Goal: Information Seeking & Learning: Check status

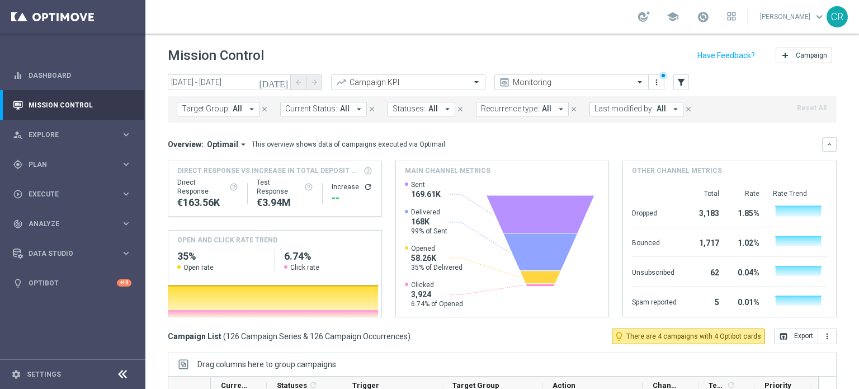
click at [284, 81] on icon "[DATE]" at bounding box center [274, 82] width 30 height 10
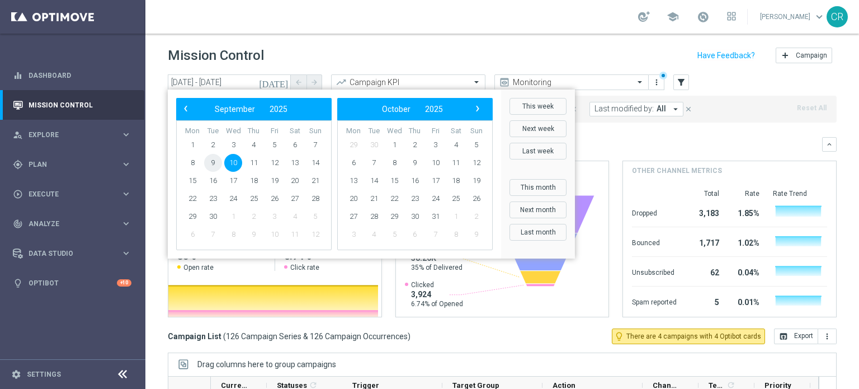
click at [215, 163] on span "9" at bounding box center [213, 163] width 18 height 18
click at [309, 157] on span "14" at bounding box center [315, 163] width 18 height 18
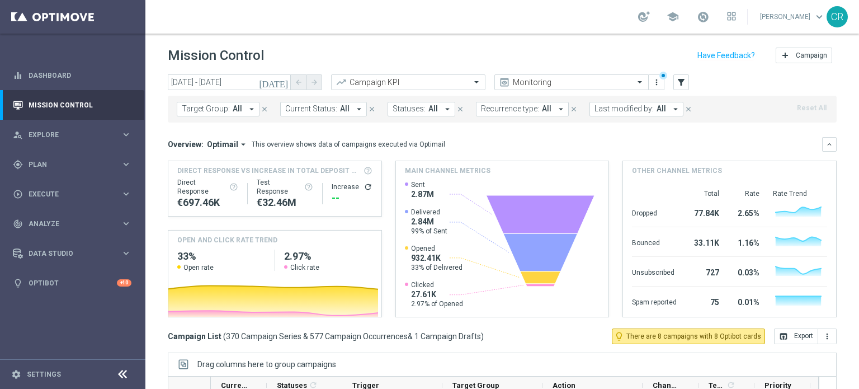
click at [285, 82] on icon "[DATE]" at bounding box center [274, 82] width 30 height 10
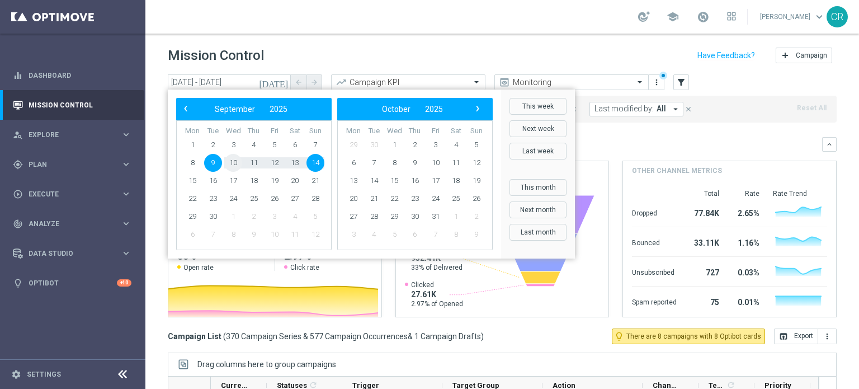
click at [229, 162] on span "10" at bounding box center [233, 163] width 18 height 18
click at [322, 165] on span "14" at bounding box center [315, 163] width 18 height 18
type input "[DATE] - [DATE]"
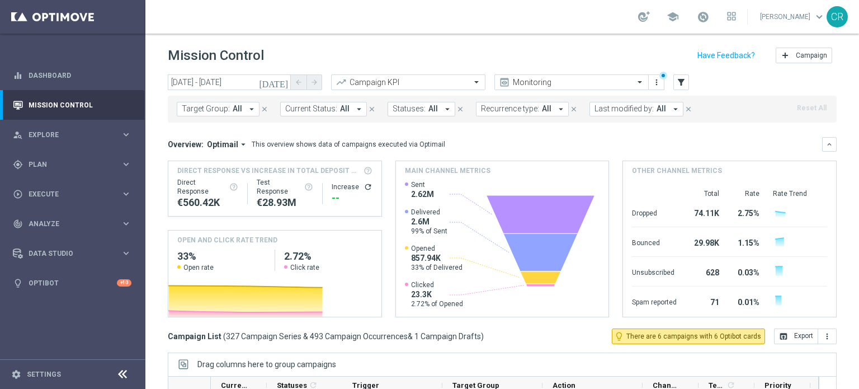
click at [199, 106] on span "Target Group:" at bounding box center [206, 109] width 48 height 10
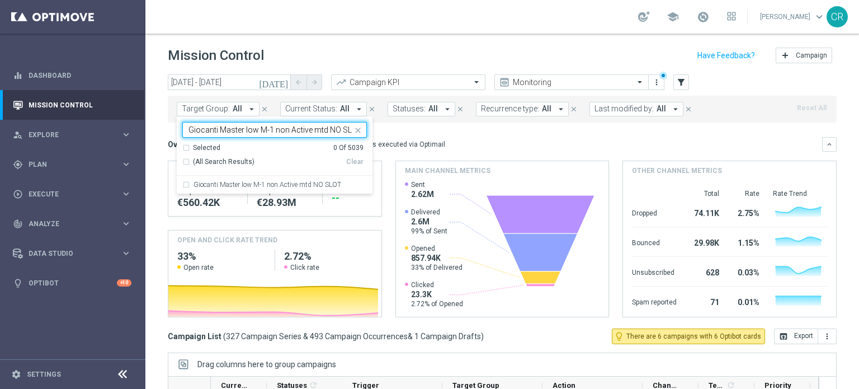
scroll to position [0, 6]
click at [250, 186] on label "Giocanti Master low M-1 non Active mtd NO SLOT" at bounding box center [267, 184] width 148 height 7
type input "Giocanti Master low M-1 non Active mtd NO SLOT"
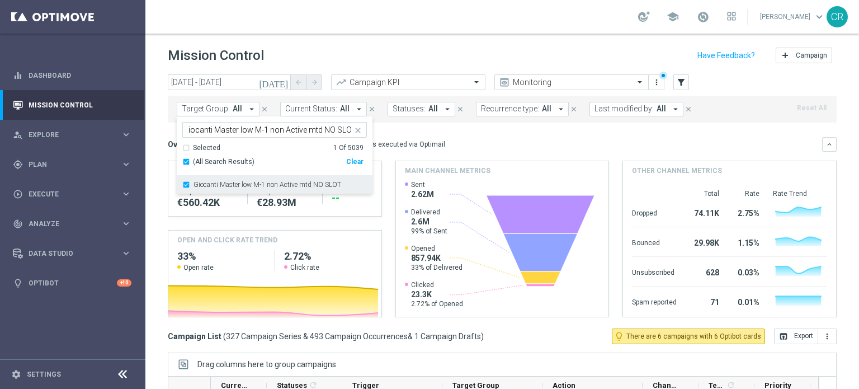
scroll to position [0, 0]
click at [530, 129] on mini-dashboard "Overview: Optimail arrow_drop_down This overview shows data of campaigns execut…" at bounding box center [502, 225] width 669 height 206
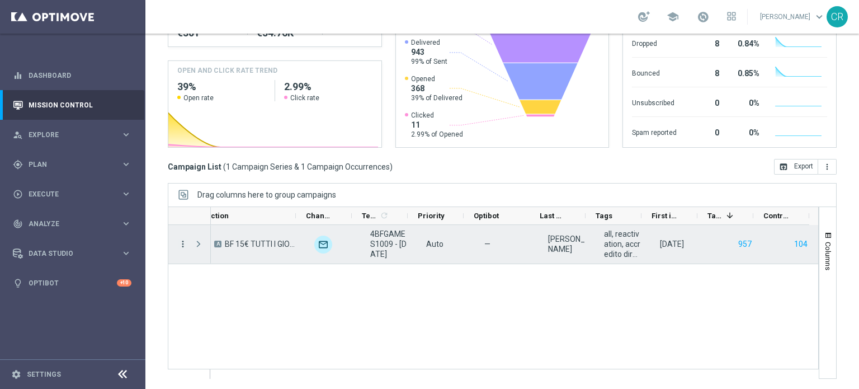
click at [186, 242] on icon "more_vert" at bounding box center [183, 244] width 10 height 10
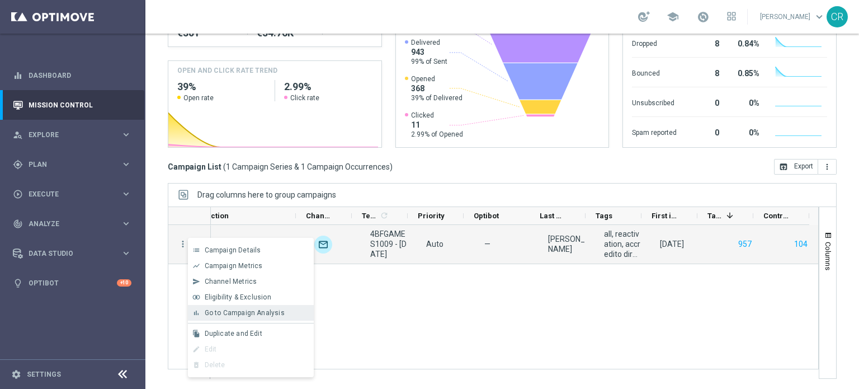
click at [242, 310] on span "Go to Campaign Analysis" at bounding box center [245, 313] width 80 height 8
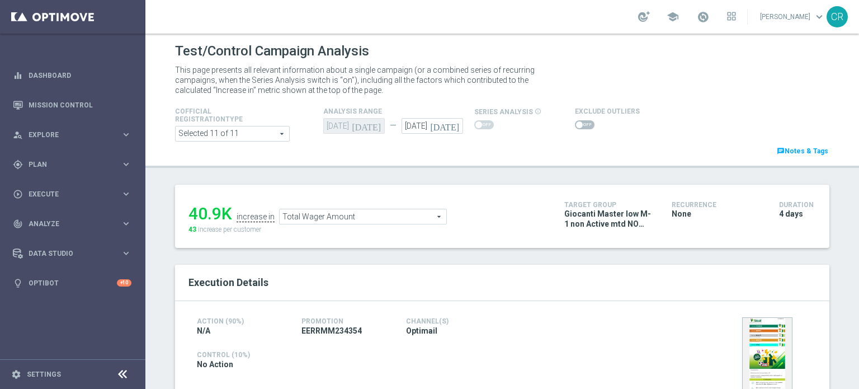
click at [516, 278] on h2 "Execution Details" at bounding box center [501, 282] width 627 height 13
click at [450, 125] on icon "[DATE]" at bounding box center [446, 124] width 33 height 12
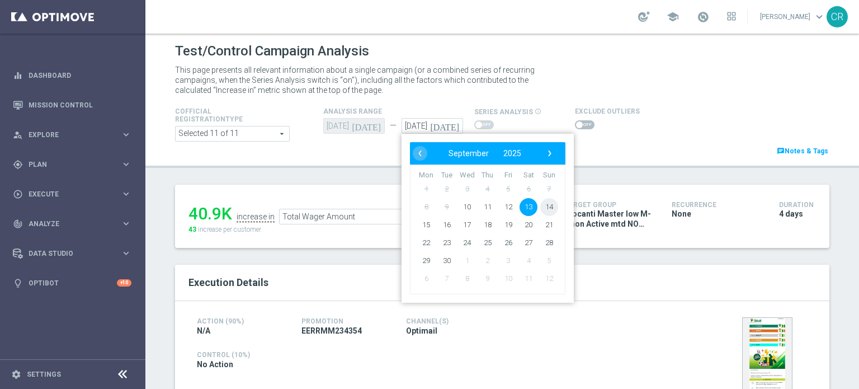
click at [544, 206] on span "14" at bounding box center [549, 207] width 18 height 18
type input "14 Sep 2025"
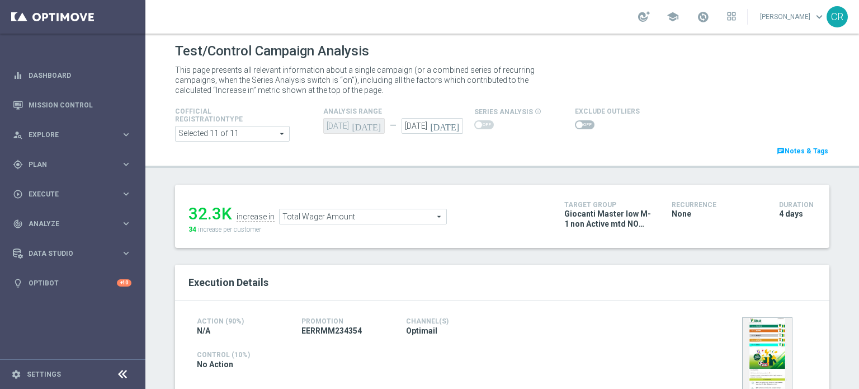
click at [331, 221] on span "Total Wager Amount" at bounding box center [363, 216] width 167 height 15
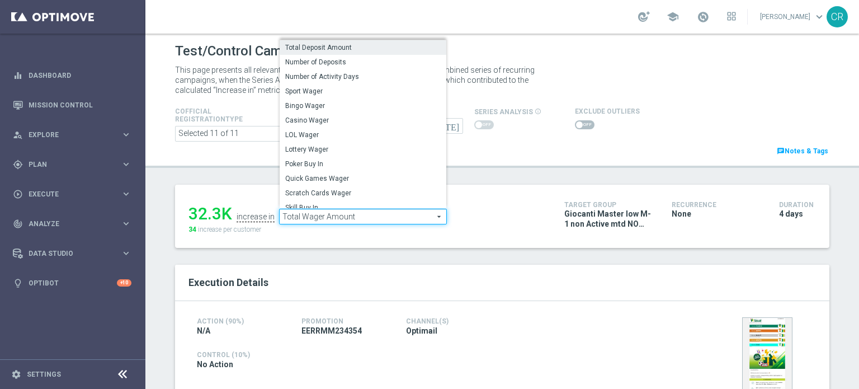
click at [328, 47] on span "Total Deposit Amount" at bounding box center [362, 47] width 155 height 9
type input "Total Deposit Amount"
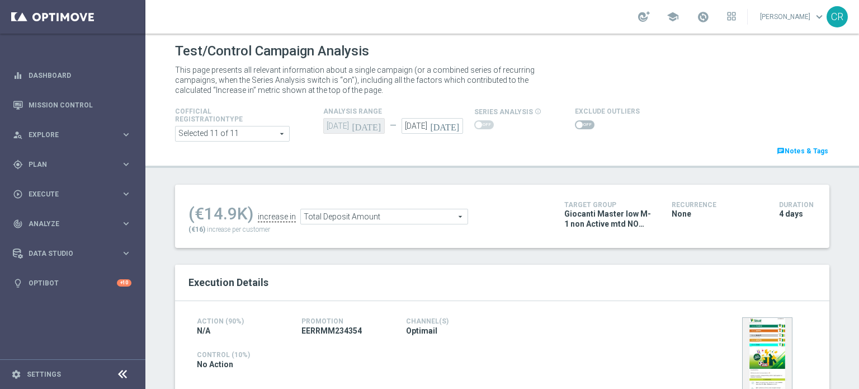
click at [576, 118] on div at bounding box center [607, 124] width 65 height 13
click at [577, 120] on span at bounding box center [585, 124] width 20 height 9
click at [577, 120] on input "checkbox" at bounding box center [585, 124] width 20 height 9
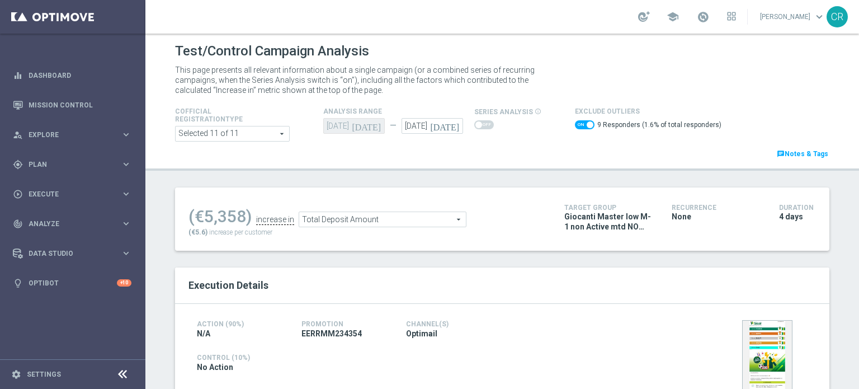
click at [378, 209] on ul "(€5,358) increase in Total Deposit Amount Total Deposit Amount arrow_drop_down …" at bounding box center [368, 214] width 365 height 26
click at [377, 214] on span "Total Deposit Amount" at bounding box center [382, 219] width 167 height 15
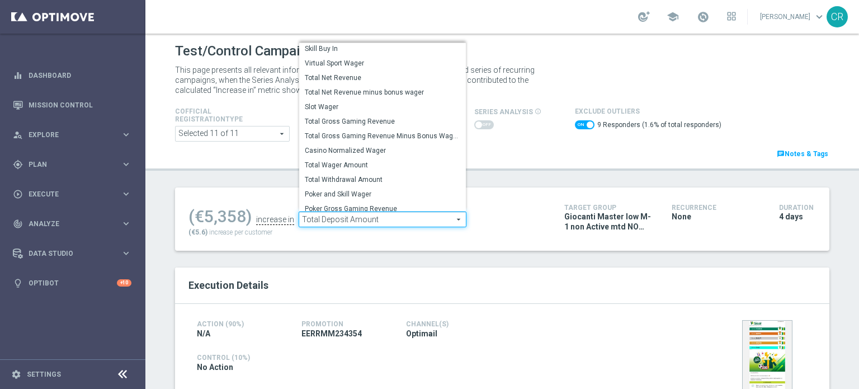
scroll to position [160, 0]
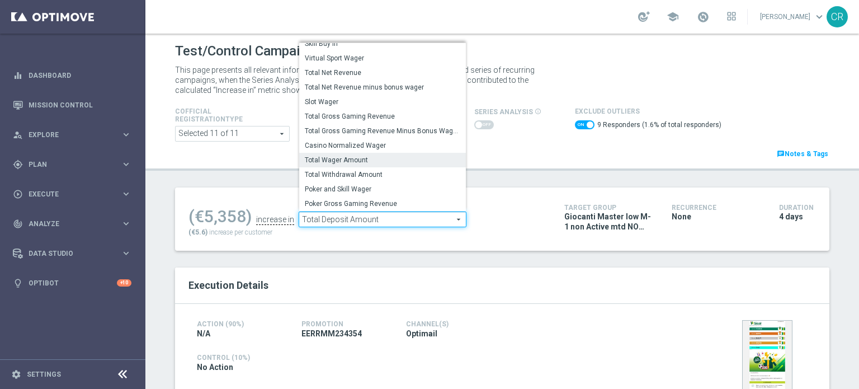
click at [362, 155] on span "Total Wager Amount" at bounding box center [382, 159] width 155 height 9
checkbox input "false"
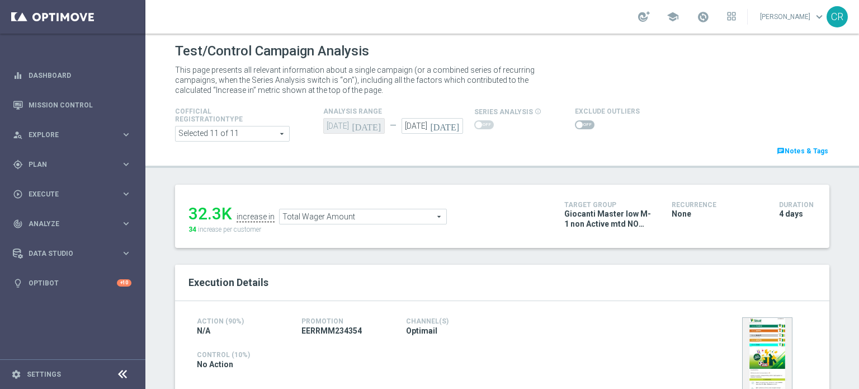
click at [407, 216] on span "Total Wager Amount" at bounding box center [363, 216] width 167 height 15
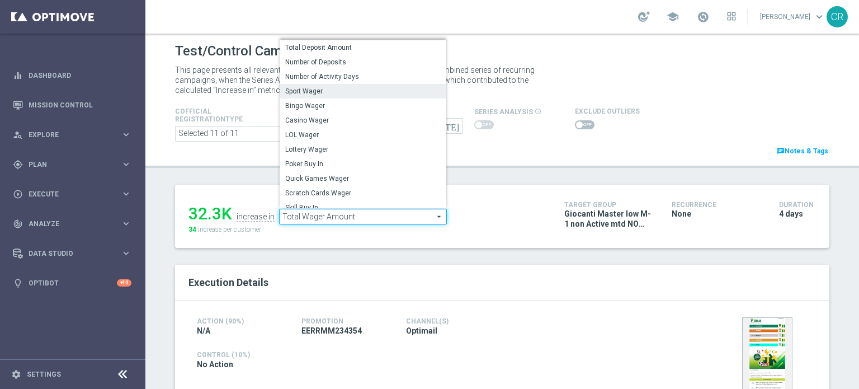
click at [360, 93] on span "Sport Wager" at bounding box center [362, 91] width 155 height 9
type input "Sport Wager"
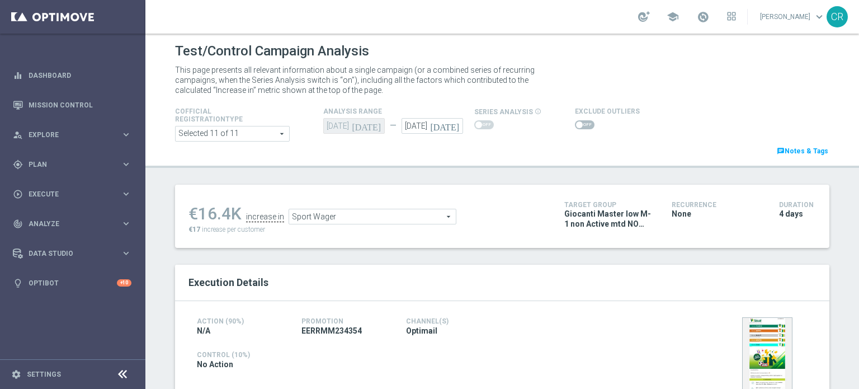
click at [576, 123] on span at bounding box center [579, 124] width 7 height 7
click at [575, 123] on input "checkbox" at bounding box center [585, 124] width 20 height 9
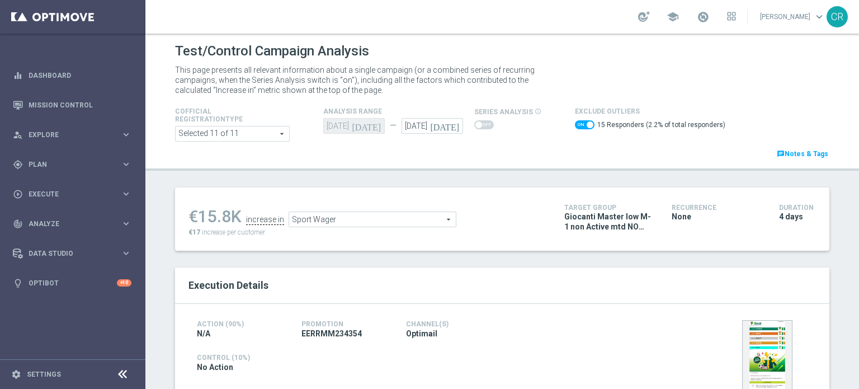
click at [398, 228] on div "€15.8K increase in Sport Wager Sport Wager arrow_drop_down search €17 increase …" at bounding box center [367, 219] width 359 height 36
click at [412, 212] on span "Sport Wager" at bounding box center [372, 219] width 167 height 15
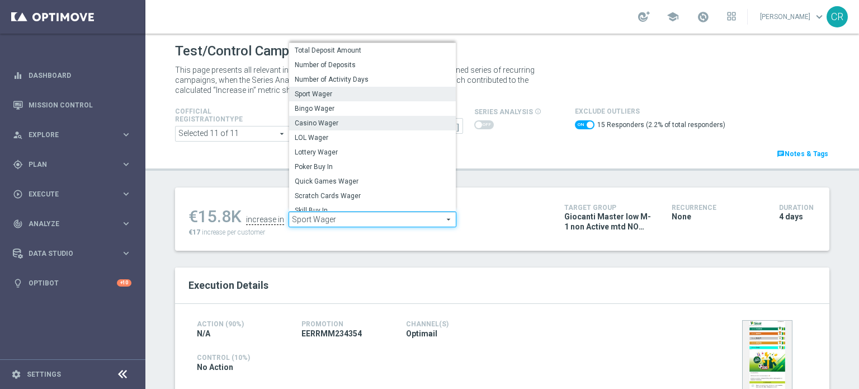
click at [379, 123] on span "Casino Wager" at bounding box center [372, 123] width 155 height 9
checkbox input "false"
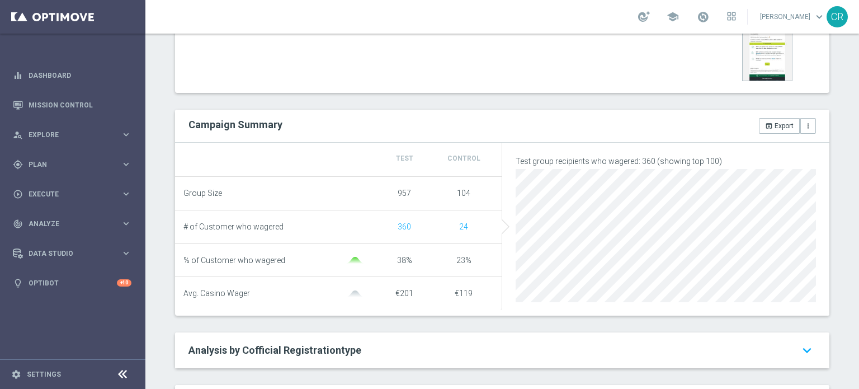
scroll to position [56, 0]
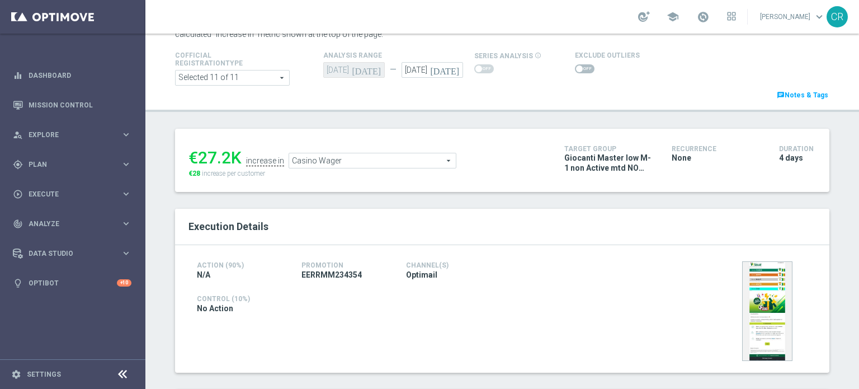
click at [405, 168] on div "€27.2K increase in Casino Wager Casino Wager arrow_drop_down search €28 increas…" at bounding box center [367, 160] width 359 height 36
click at [404, 159] on span "Casino Wager" at bounding box center [372, 160] width 167 height 15
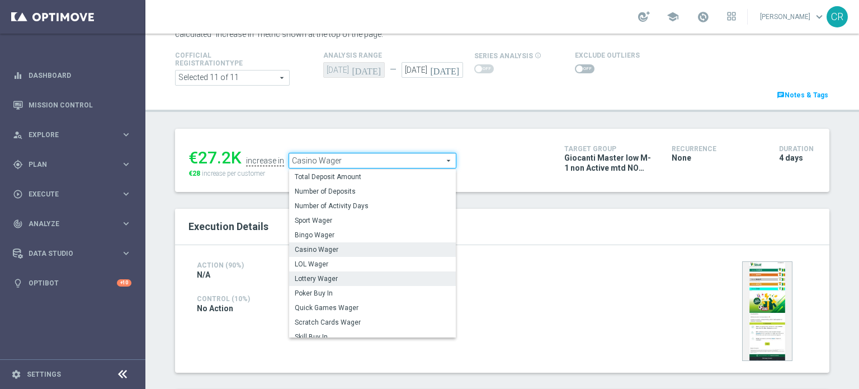
click at [362, 279] on span "Lottery Wager" at bounding box center [372, 278] width 155 height 9
type input "Lottery Wager"
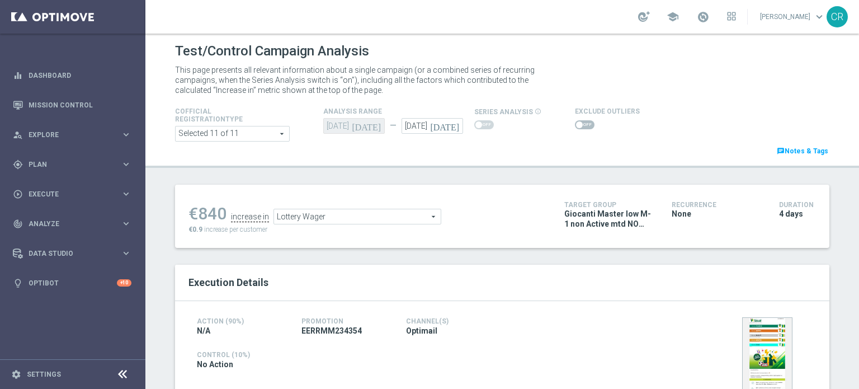
click at [580, 123] on span at bounding box center [585, 124] width 20 height 9
click at [580, 123] on input "checkbox" at bounding box center [585, 124] width 20 height 9
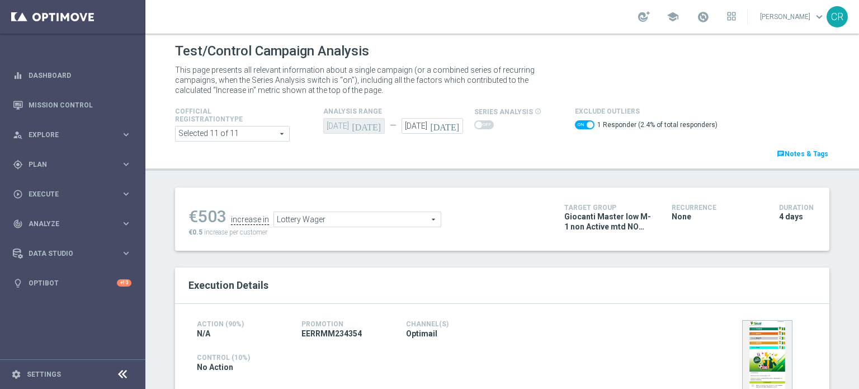
click at [391, 221] on span "Lottery Wager" at bounding box center [357, 219] width 167 height 15
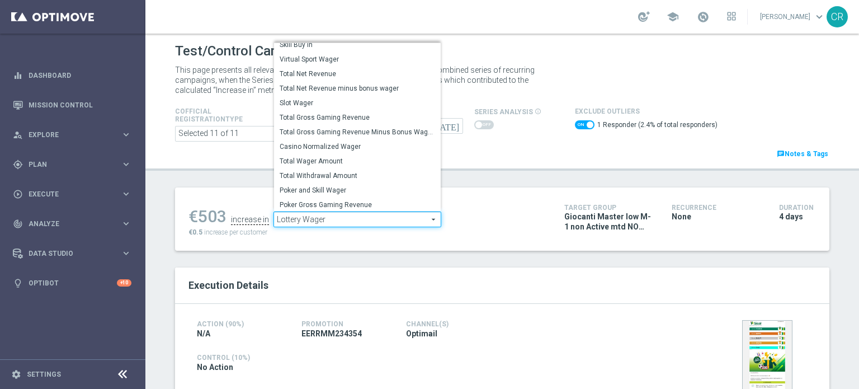
scroll to position [160, 0]
click at [361, 118] on span "Total Gross Gaming Revenue" at bounding box center [357, 116] width 155 height 9
checkbox input "false"
type input "Total Gross Gaming Revenue"
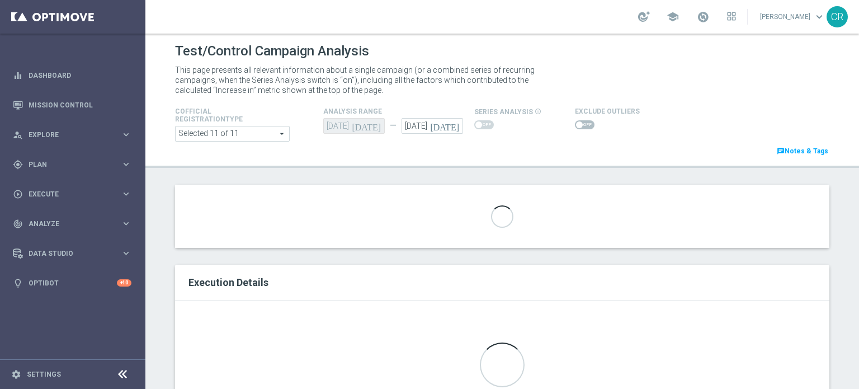
scroll to position [224, 0]
